Goal: Transaction & Acquisition: Purchase product/service

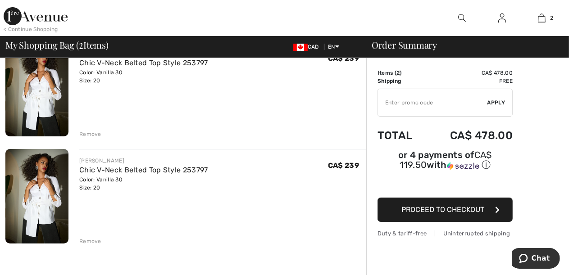
click at [90, 244] on div "Remove" at bounding box center [90, 241] width 22 height 8
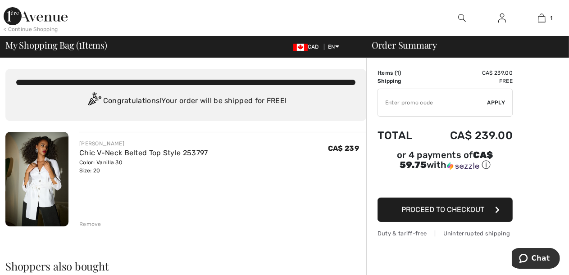
click at [447, 205] on span "Proceed to Checkout" at bounding box center [442, 209] width 83 height 9
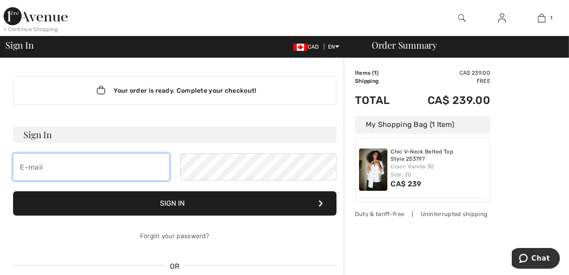
click at [73, 168] on input "email" at bounding box center [91, 167] width 156 height 27
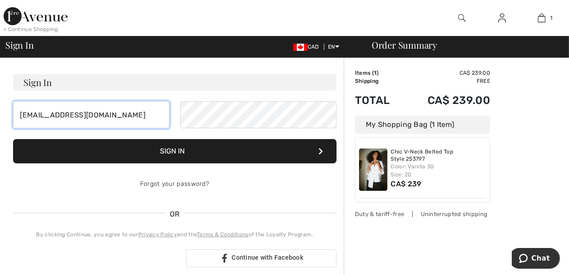
scroll to position [45, 0]
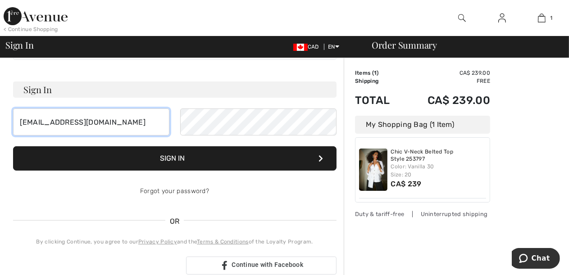
click at [119, 118] on input "rozalkaianiol@gmail.com" at bounding box center [91, 122] width 156 height 27
type input "r"
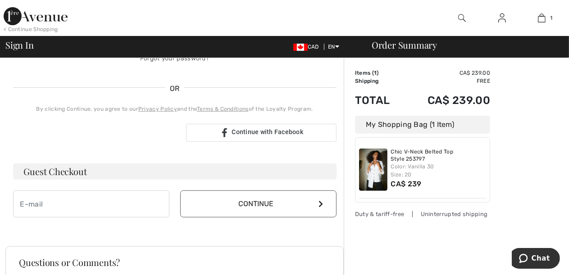
scroll to position [180, 0]
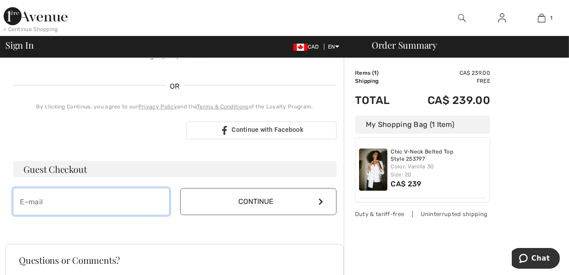
click at [56, 202] on input "email" at bounding box center [91, 201] width 156 height 27
click at [59, 207] on input "email" at bounding box center [91, 202] width 156 height 27
type input "rozalkaianiol@gmail.com"
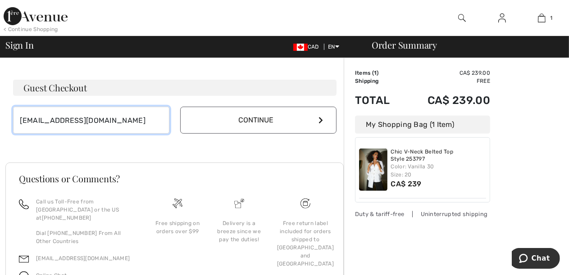
scroll to position [279, 0]
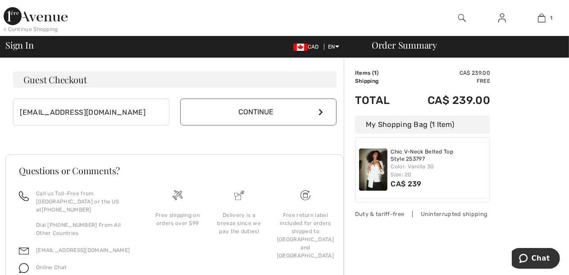
click at [255, 111] on button "Continue" at bounding box center [258, 112] width 156 height 27
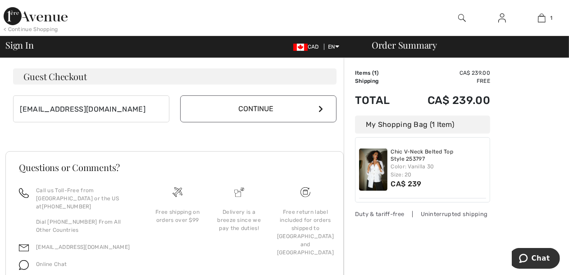
scroll to position [270, 0]
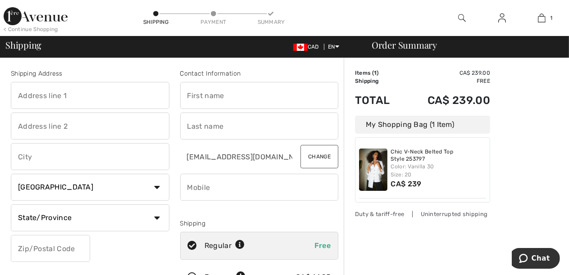
click at [92, 92] on input "text" at bounding box center [90, 95] width 159 height 27
type input "302-1595 Dyer Dr."
type input "London"
select select "ON"
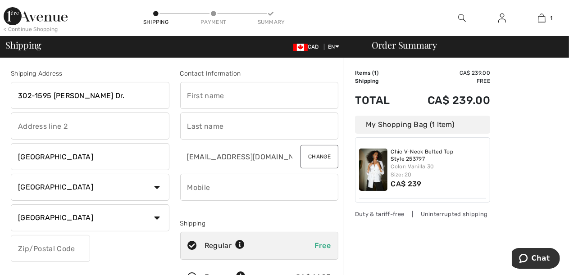
type input "N6G 0T7"
type input "Irena"
type input "Nowicki"
type input "5194518013"
type input "N6G0T7"
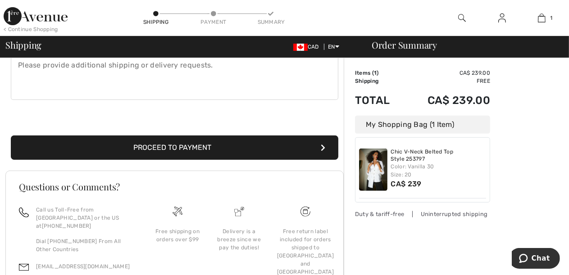
scroll to position [270, 0]
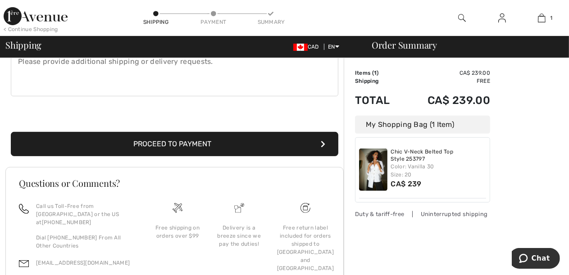
click at [205, 146] on button "Proceed to Payment" at bounding box center [174, 144] width 327 height 24
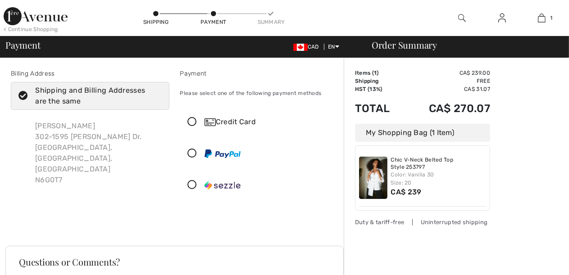
click at [193, 123] on icon at bounding box center [193, 122] width 24 height 9
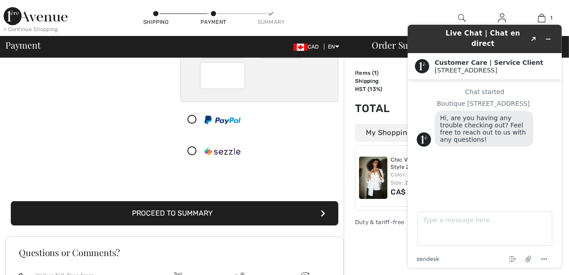
scroll to position [135, 0]
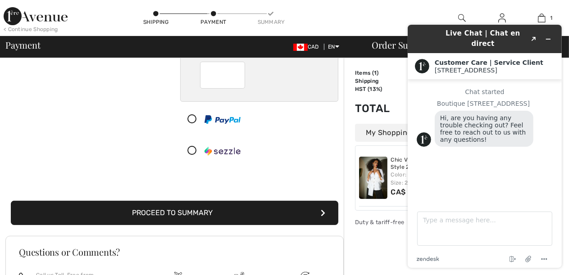
click at [189, 214] on button "Proceed to Summary" at bounding box center [174, 213] width 327 height 24
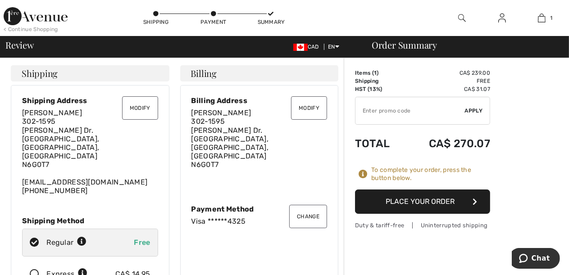
click at [311, 106] on button "Modify" at bounding box center [309, 107] width 36 height 23
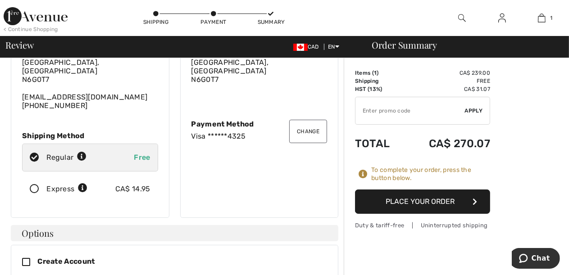
scroll to position [90, 0]
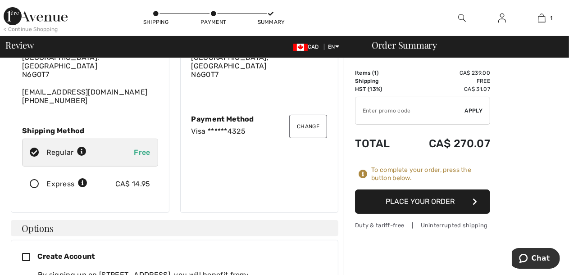
click at [437, 205] on button "Place Your Order" at bounding box center [422, 202] width 135 height 24
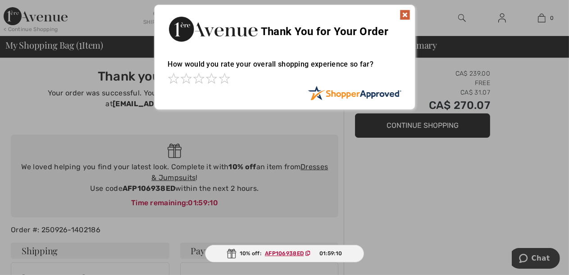
click at [405, 12] on img at bounding box center [405, 14] width 11 height 11
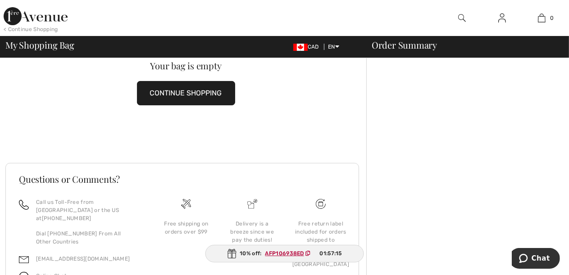
scroll to position [32, 0]
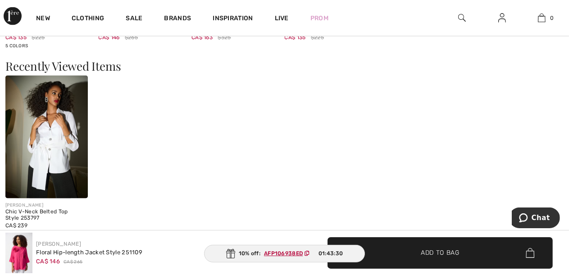
scroll to position [1216, 0]
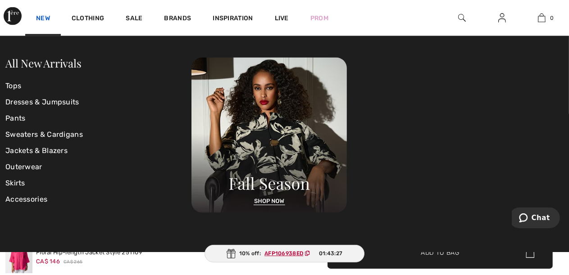
click at [43, 14] on link "New" at bounding box center [43, 18] width 14 height 9
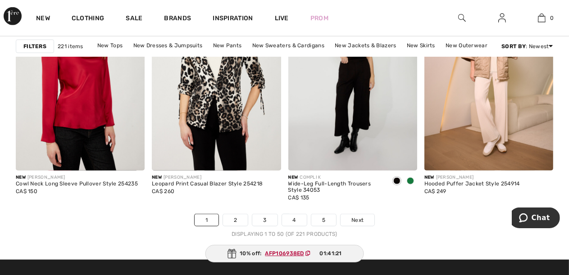
scroll to position [3739, 0]
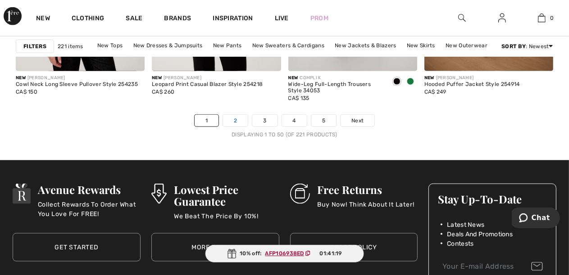
click at [232, 120] on link "2" at bounding box center [235, 121] width 25 height 12
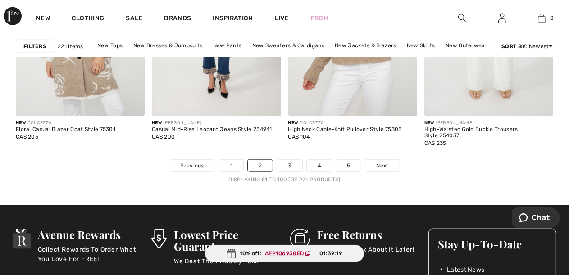
scroll to position [3739, 0]
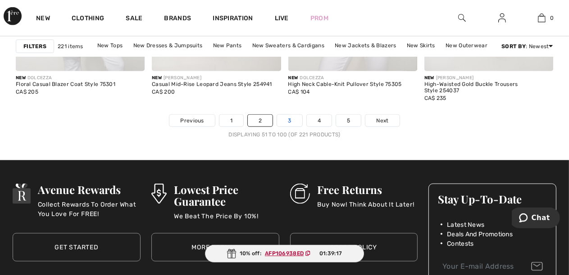
click at [288, 120] on link "3" at bounding box center [289, 121] width 25 height 12
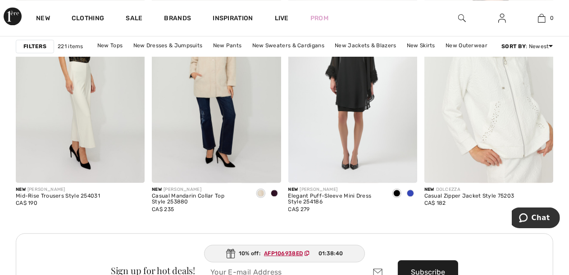
scroll to position [1667, 0]
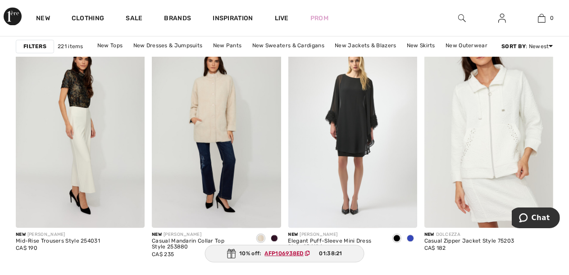
click at [504, 150] on img at bounding box center [488, 130] width 129 height 193
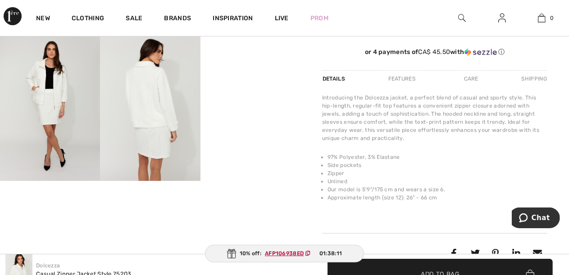
scroll to position [270, 0]
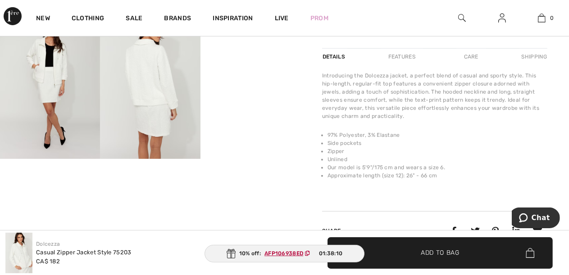
click at [162, 107] on img at bounding box center [150, 84] width 100 height 150
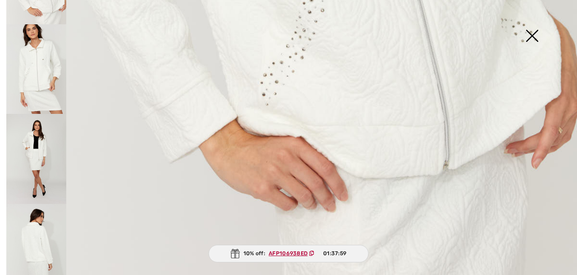
scroll to position [71, 0]
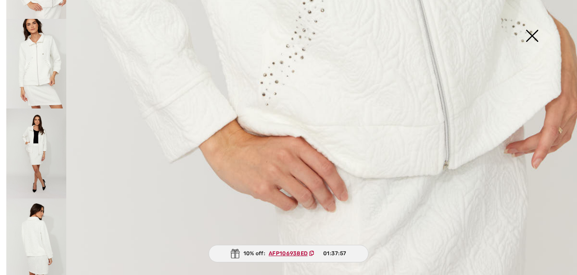
click at [28, 228] on img at bounding box center [36, 244] width 60 height 90
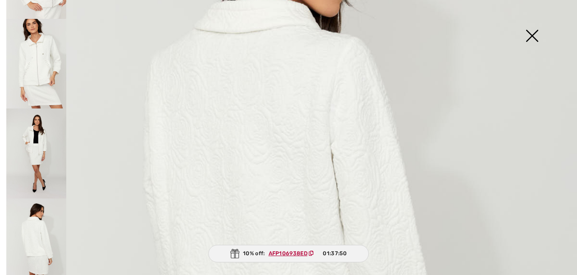
scroll to position [173, 0]
click at [529, 33] on img at bounding box center [531, 37] width 45 height 46
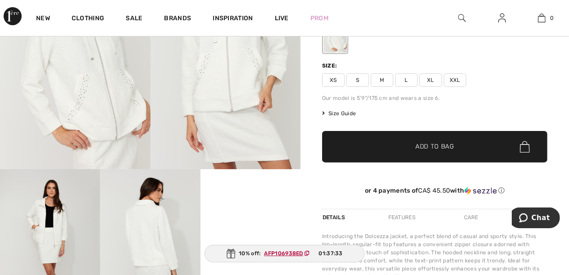
scroll to position [0, 0]
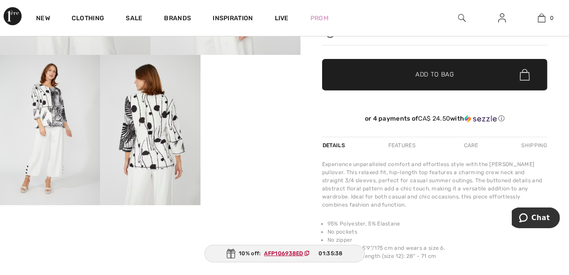
scroll to position [225, 0]
